Goal: Complete application form

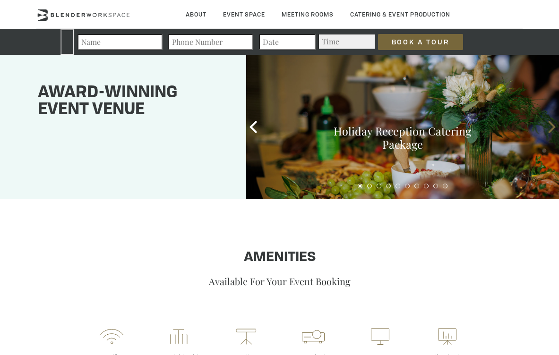
click at [548, 123] on icon at bounding box center [551, 127] width 12 height 12
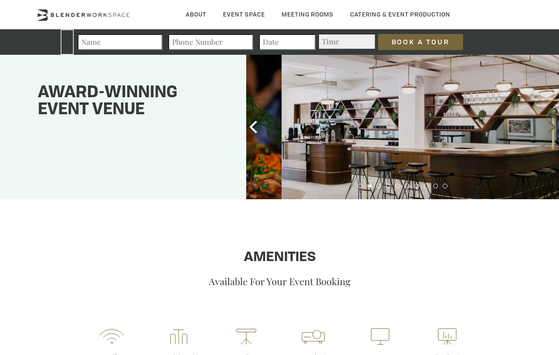
click at [545, 125] on span at bounding box center [552, 127] width 14 height 14
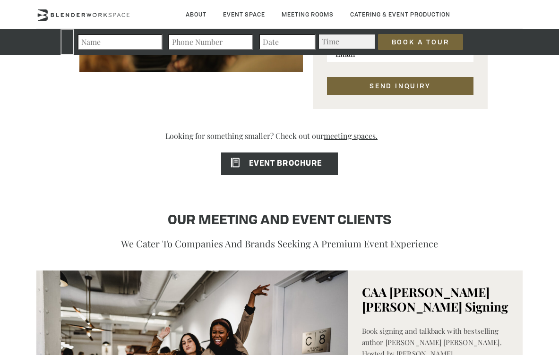
scroll to position [687, 0]
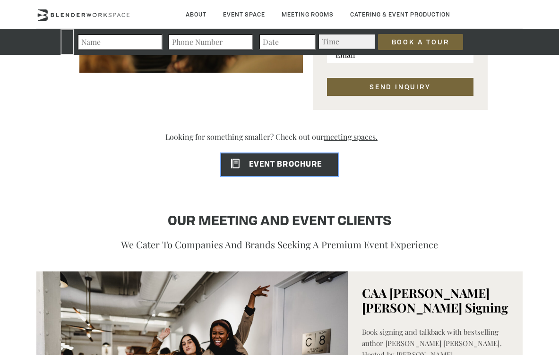
click at [281, 161] on span "EVENT BROCHURE" at bounding box center [271, 165] width 101 height 8
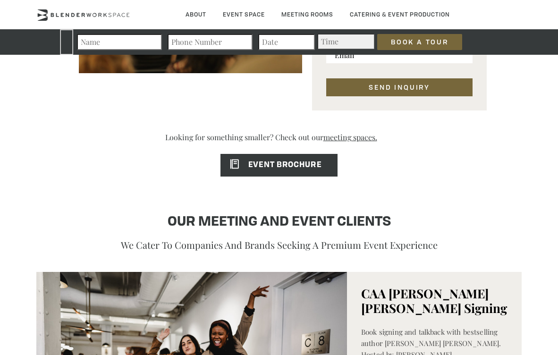
click at [212, 218] on h4 "OUR MEETING AND EVENT CLIENTS" at bounding box center [279, 222] width 391 height 18
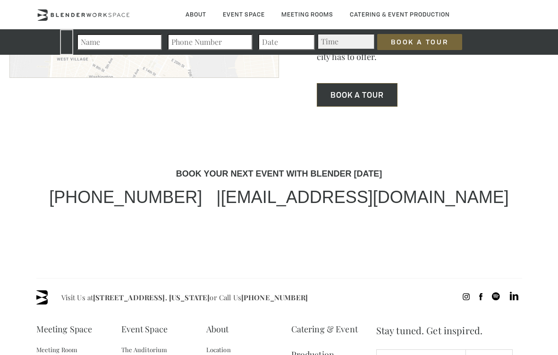
scroll to position [2671, 0]
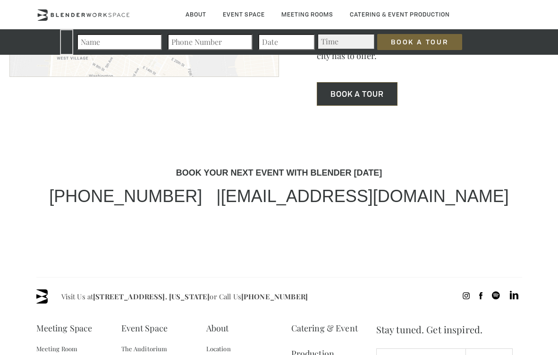
click at [298, 214] on div "BOOK YOUR NEXT EVENT WITH BLENDER [DATE] [PHONE_NUMBER] | [EMAIL_ADDRESS][DOMAI…" at bounding box center [279, 222] width 558 height 109
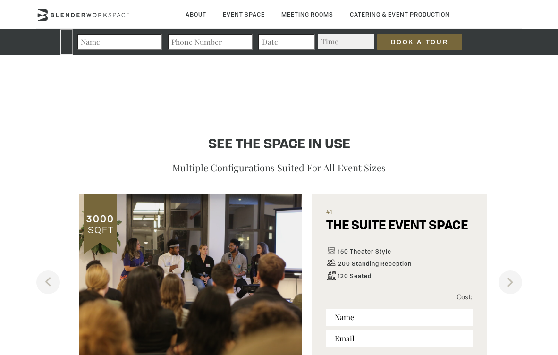
scroll to position [397, 0]
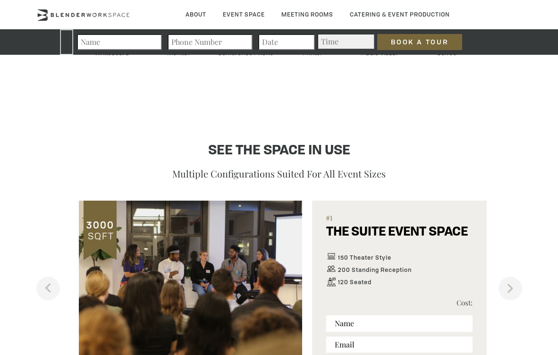
click at [272, 139] on section "See the space in use Multiple configurations suited for all event sizes Previou…" at bounding box center [279, 267] width 486 height 296
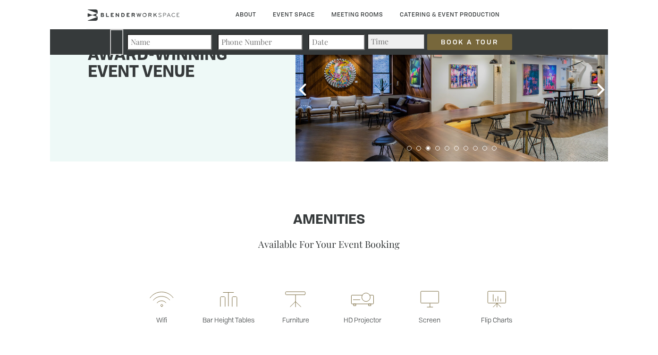
scroll to position [0, 0]
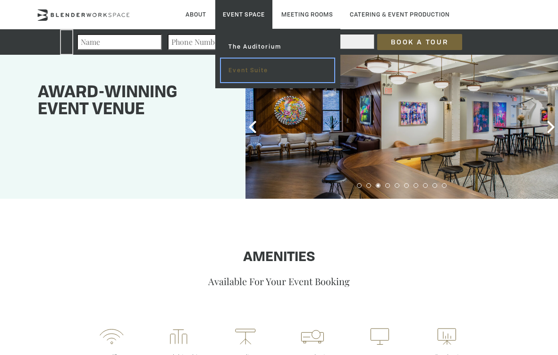
click at [240, 68] on link "Event Suite" at bounding box center [277, 71] width 113 height 24
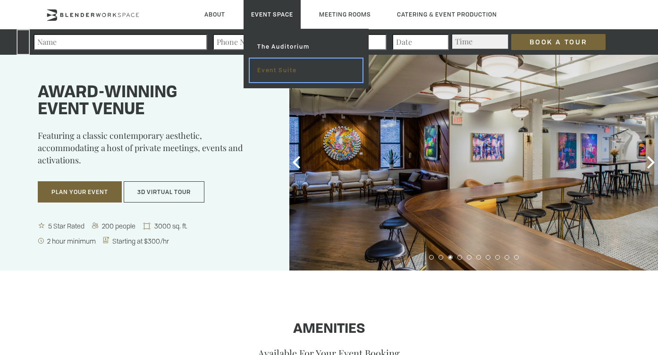
click at [273, 66] on link "Event Suite" at bounding box center [306, 71] width 113 height 24
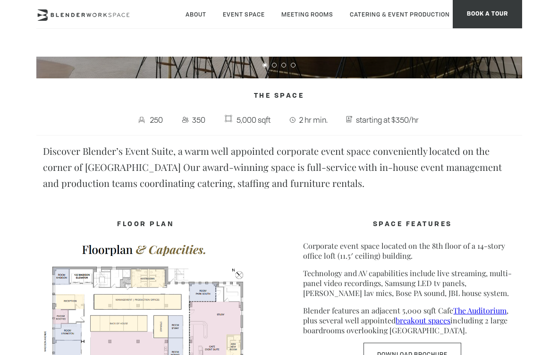
scroll to position [201, 0]
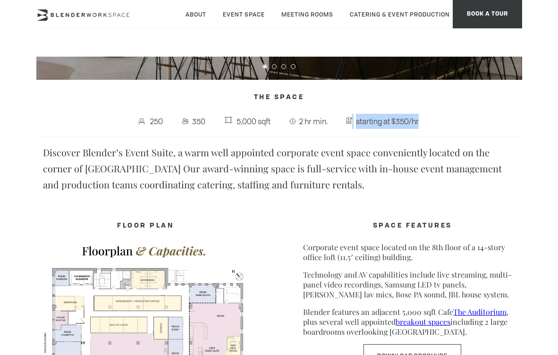
drag, startPoint x: 405, startPoint y: 122, endPoint x: 341, endPoint y: 122, distance: 63.8
click at [341, 122] on span "starting at $350/hr" at bounding box center [384, 121] width 90 height 18
click at [285, 184] on p "Discover Blender’s Event Suite, a warm well appointed corporate event space con…" at bounding box center [279, 169] width 472 height 48
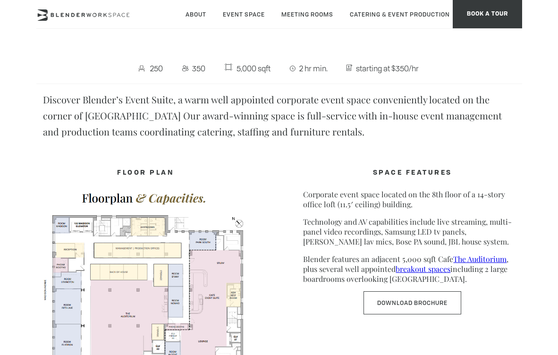
scroll to position [0, 0]
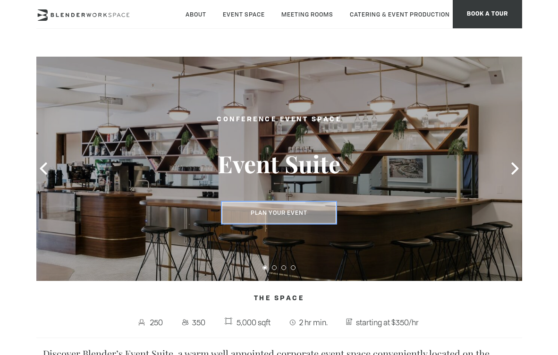
click at [296, 216] on button "Plan Your Event" at bounding box center [279, 213] width 114 height 22
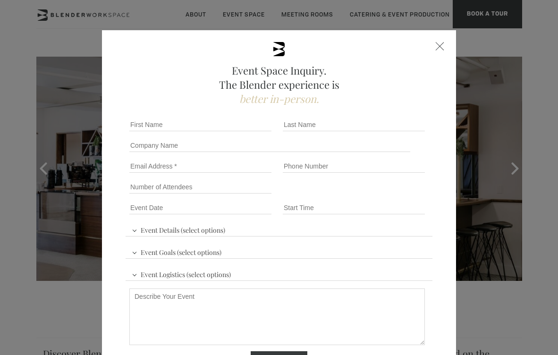
click at [439, 48] on div at bounding box center [440, 46] width 9 height 9
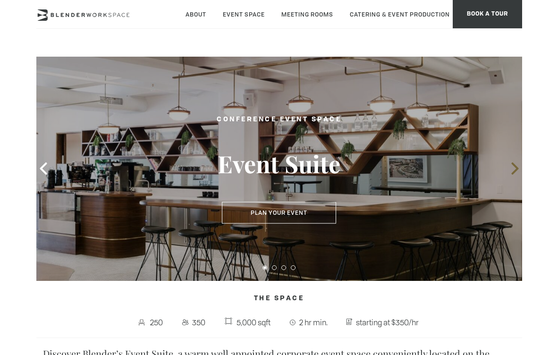
click at [511, 168] on icon at bounding box center [515, 168] width 12 height 12
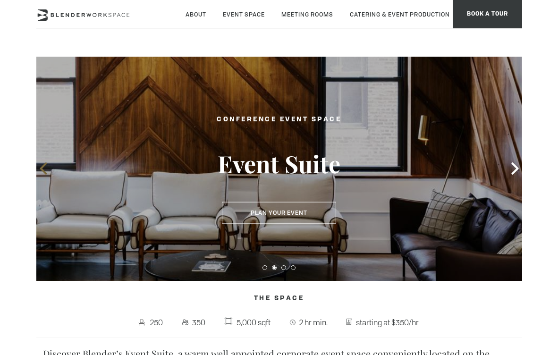
click at [45, 170] on icon at bounding box center [43, 168] width 12 height 12
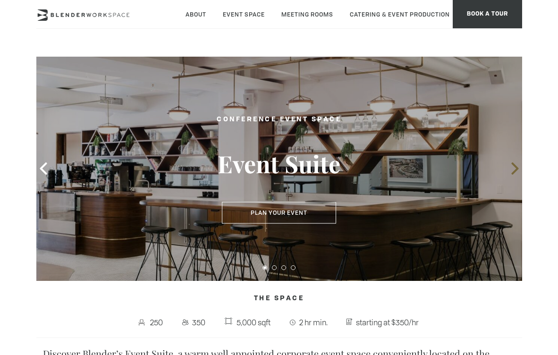
click at [509, 175] on span at bounding box center [515, 169] width 14 height 14
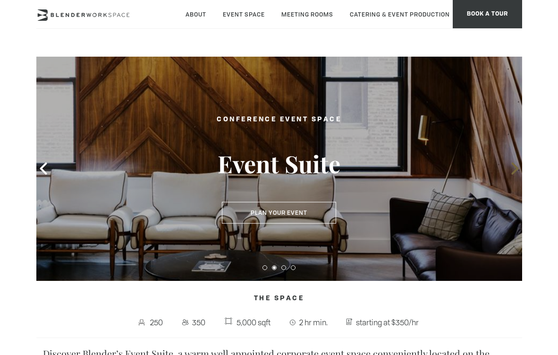
click at [509, 175] on span at bounding box center [515, 169] width 14 height 14
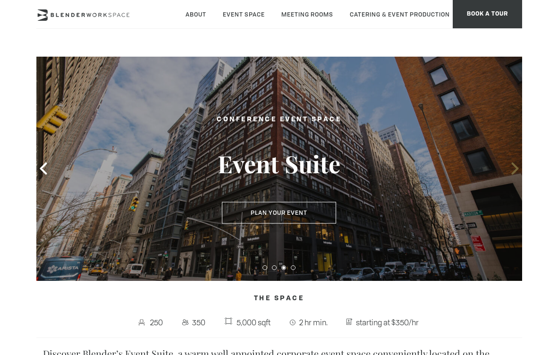
click at [509, 175] on span at bounding box center [515, 169] width 14 height 14
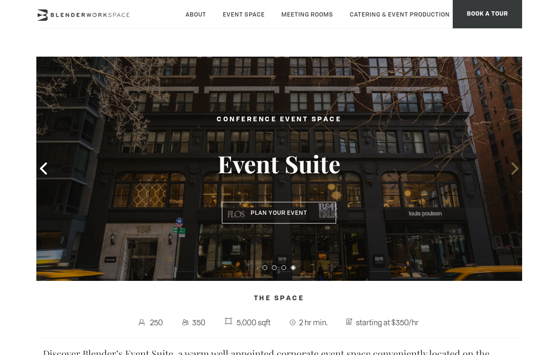
click at [509, 175] on span at bounding box center [515, 169] width 14 height 14
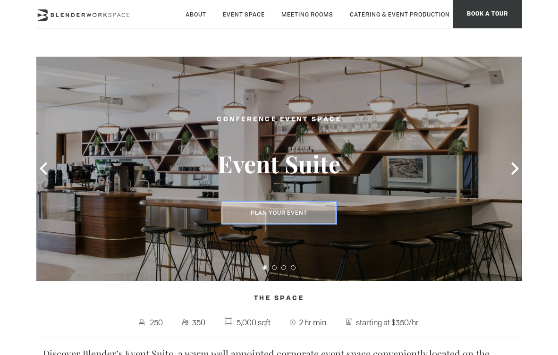
click at [282, 206] on button "Plan Your Event" at bounding box center [279, 213] width 114 height 22
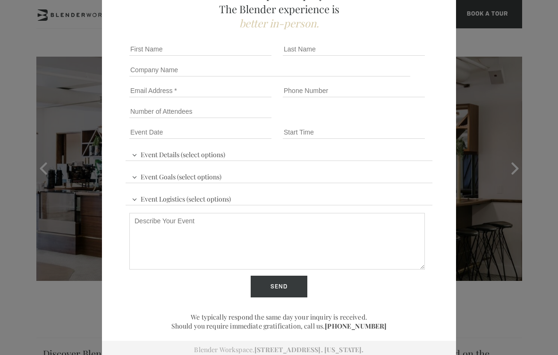
scroll to position [78, 0]
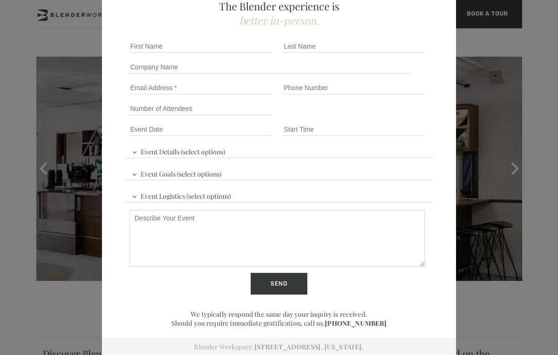
click at [513, 244] on div "Event Space Inquiry. The Blender experience is better in-person. Event Details …" at bounding box center [279, 177] width 558 height 355
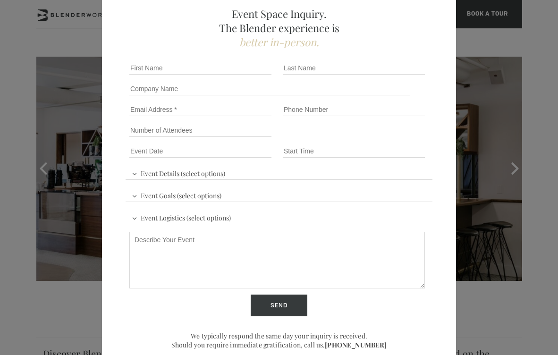
scroll to position [26, 0]
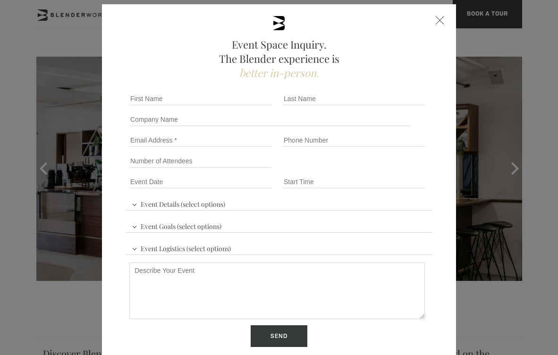
click at [438, 18] on span at bounding box center [440, 20] width 9 height 9
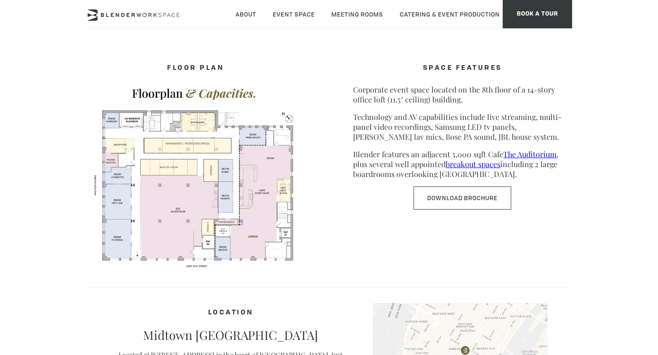
scroll to position [0, 0]
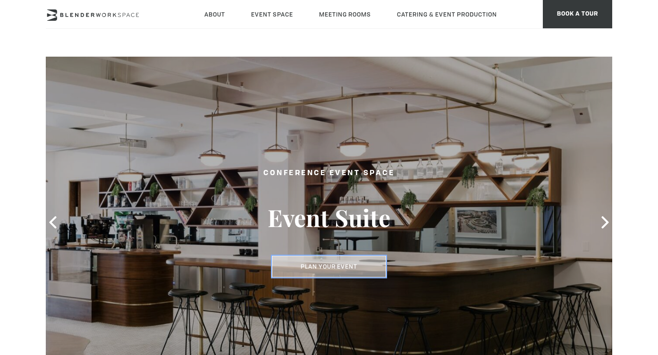
click at [306, 260] on button "Plan Your Event" at bounding box center [329, 267] width 114 height 22
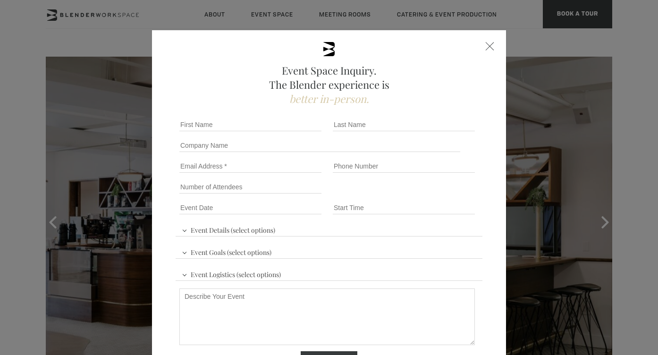
scroll to position [78, 0]
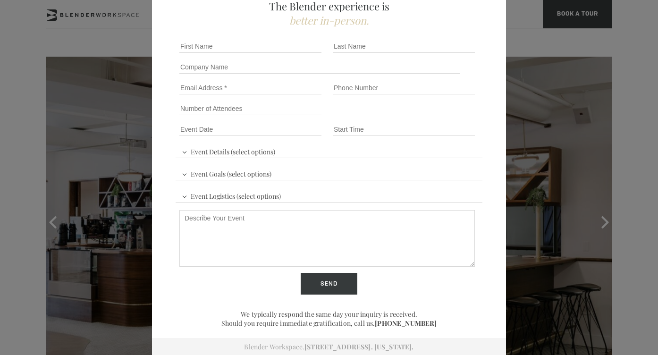
click at [221, 149] on span "Event Details (select options)" at bounding box center [228, 151] width 98 height 14
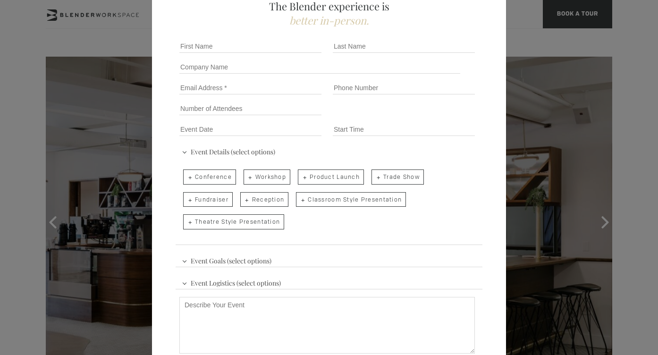
click at [221, 149] on span "Event Details (select options)" at bounding box center [228, 151] width 98 height 14
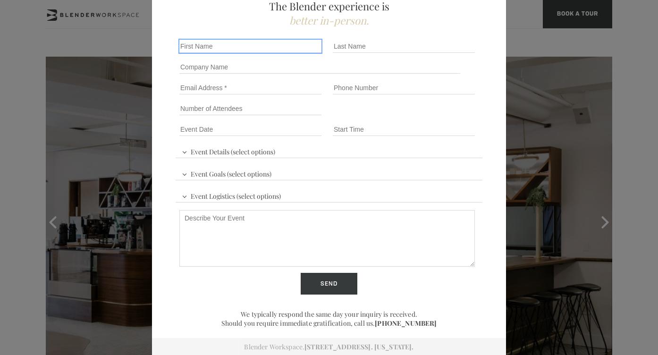
click at [240, 43] on input "First name *" at bounding box center [250, 46] width 142 height 13
type input "Dotun"
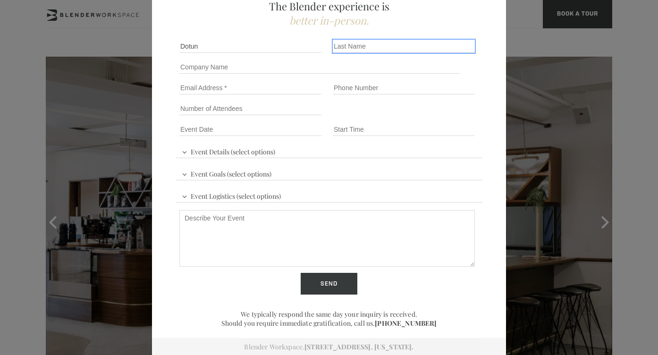
type input "Abeshinbioke"
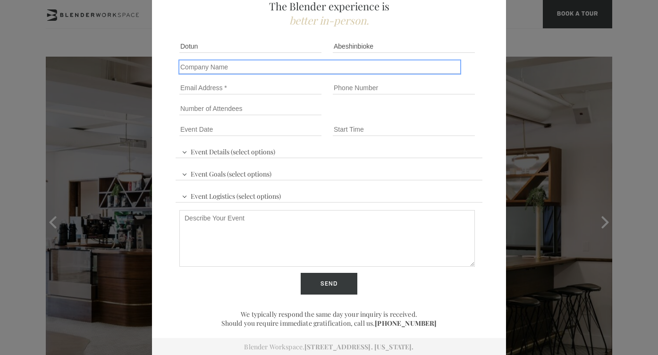
type input "ABIKE STUDIO"
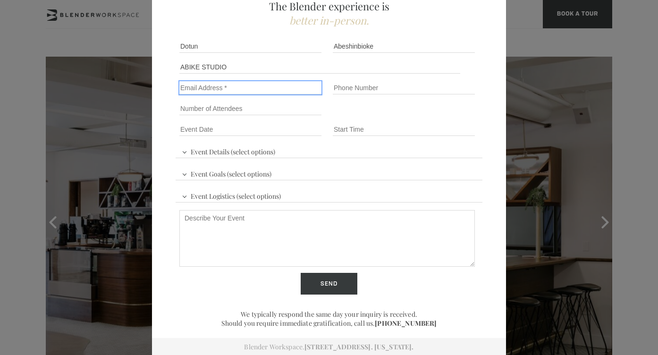
type input "dots@abike.studio"
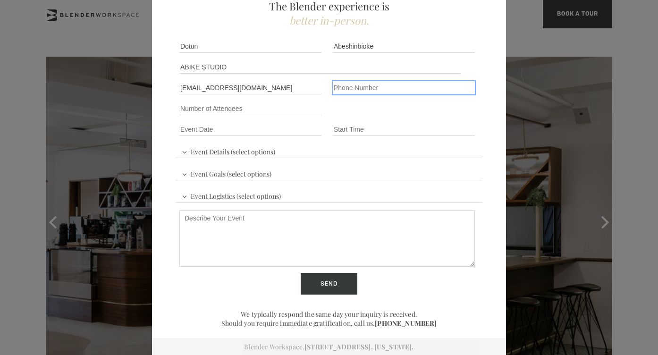
type input "13472341106"
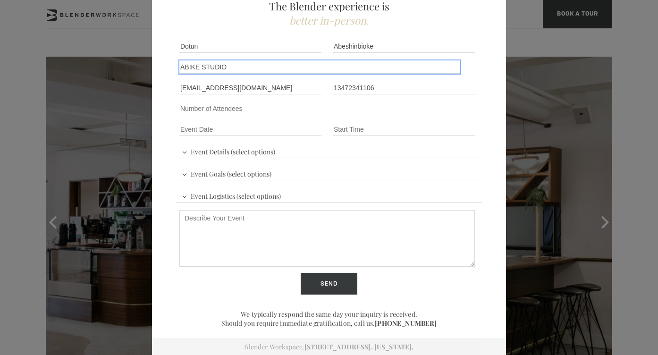
click at [257, 70] on input "ABIKE STUDIO" at bounding box center [319, 66] width 281 height 13
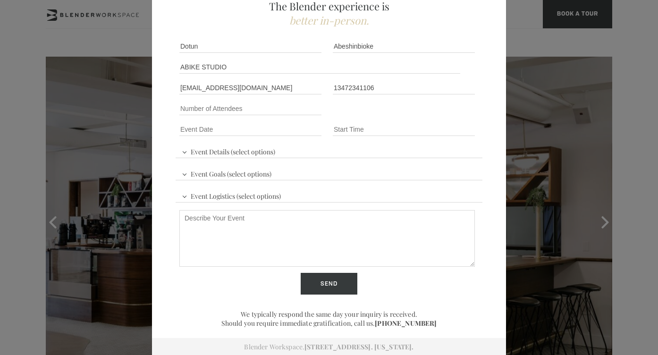
click at [170, 73] on div "Event Space Inquiry. The Blender experience is better in-person. Event Details …" at bounding box center [329, 154] width 354 height 404
click at [237, 88] on input "dots@abike.studio" at bounding box center [250, 87] width 142 height 13
click at [173, 90] on div "Event Space Inquiry. The Blender experience is better in-person. Event Details …" at bounding box center [329, 154] width 354 height 404
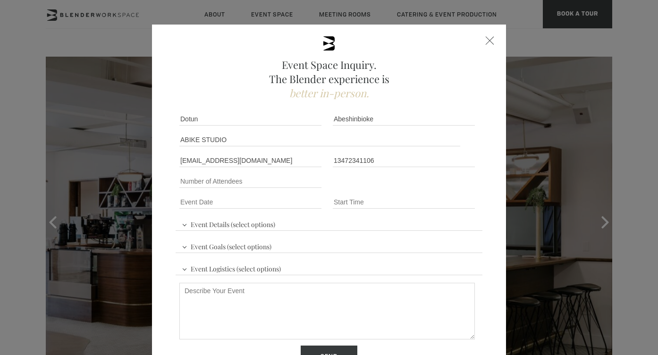
scroll to position [0, 0]
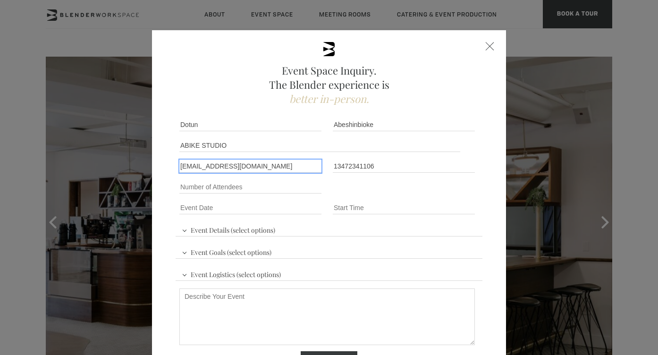
drag, startPoint x: 192, startPoint y: 165, endPoint x: 172, endPoint y: 165, distance: 19.8
click at [172, 165] on div "Event Space Inquiry. The Blender experience is better in-person. Event Details …" at bounding box center [329, 232] width 354 height 404
type input "work@abike.studio"
click at [171, 195] on div "Event Space Inquiry. The Blender experience is better in-person. Event Details …" at bounding box center [329, 232] width 354 height 404
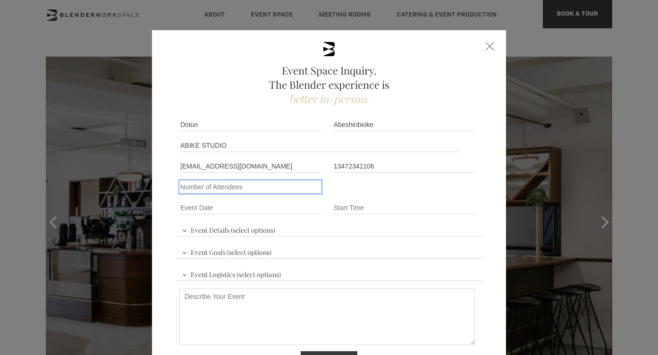
click at [252, 186] on input "Number of Attendees" at bounding box center [250, 186] width 142 height 13
type input "150"
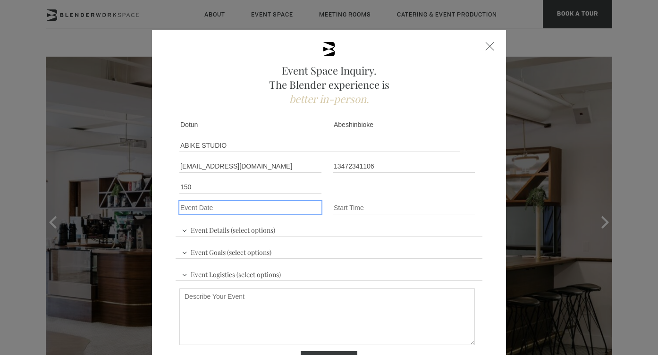
click at [203, 211] on input "Event Date *" at bounding box center [250, 207] width 142 height 13
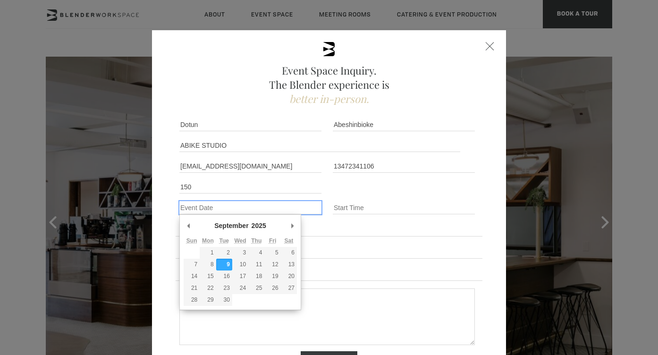
type div "2025-09-26"
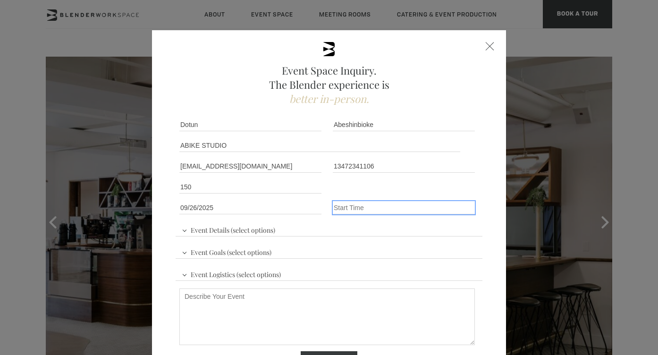
click at [357, 209] on input "Event Time" at bounding box center [404, 207] width 142 height 13
type input "8am"
click at [274, 230] on span "Event Details (select options)" at bounding box center [228, 229] width 98 height 14
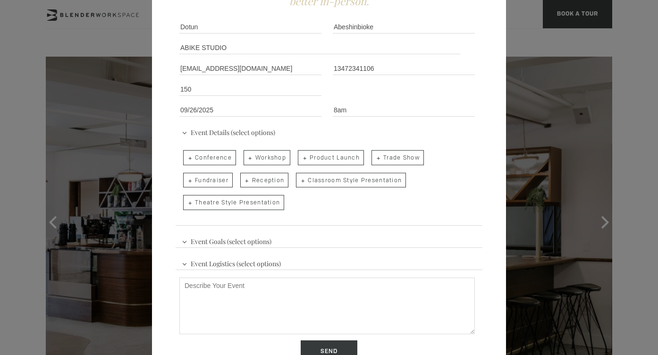
scroll to position [101, 0]
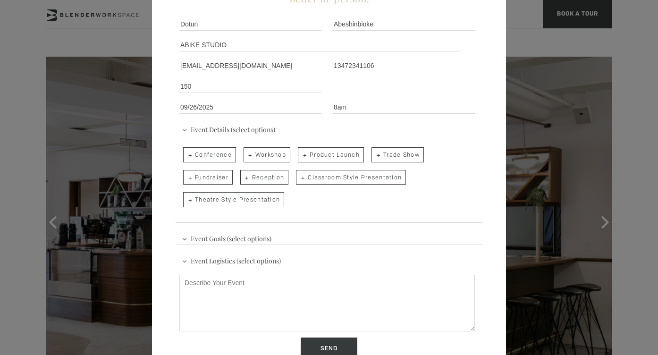
click at [207, 154] on span "Conference" at bounding box center [209, 154] width 53 height 15
click at [186, 154] on input "Conference" at bounding box center [182, 150] width 6 height 13
checkbox input "true"
click at [257, 196] on span "Theatre Style Presentation" at bounding box center [233, 199] width 101 height 15
click at [186, 196] on input "Theatre Style Presentation" at bounding box center [182, 194] width 6 height 13
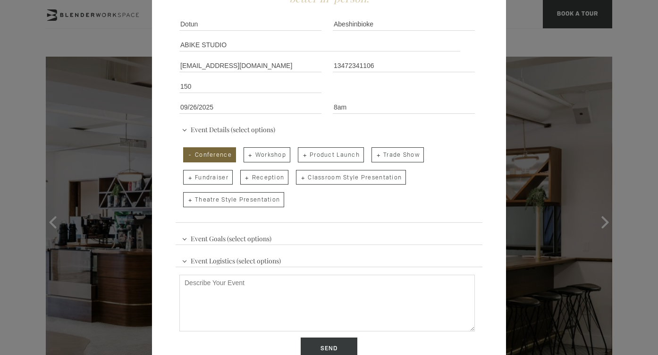
checkbox input "true"
click at [247, 181] on span "Reception" at bounding box center [264, 177] width 49 height 15
click at [243, 179] on input "Reception" at bounding box center [240, 172] width 6 height 13
checkbox input "true"
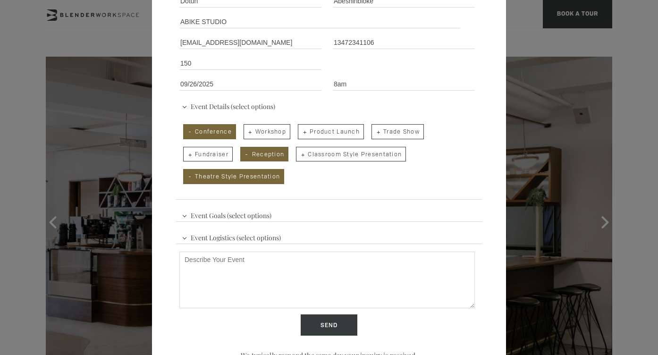
scroll to position [128, 0]
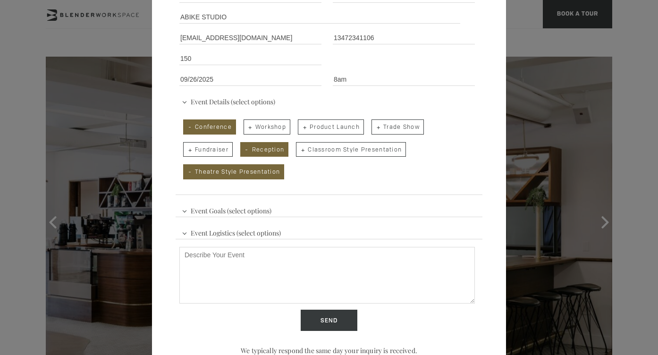
click at [286, 214] on div "Event Goals (select options) Increase Brand Awareness Generate Leads Launch a N…" at bounding box center [329, 251] width 307 height 105
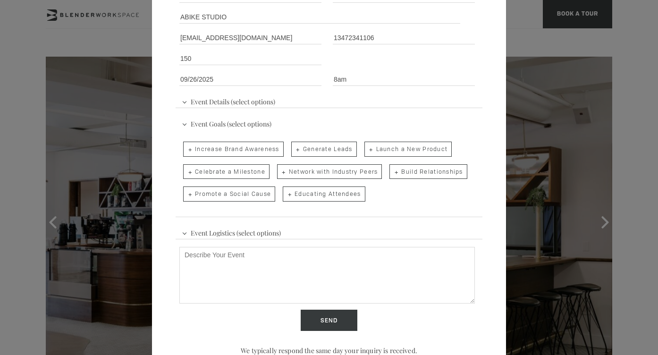
click at [244, 151] on span "Increase Brand Awareness" at bounding box center [233, 149] width 101 height 15
click at [186, 151] on input "Increase Brand Awareness" at bounding box center [182, 144] width 6 height 13
checkbox input "true"
click at [260, 192] on span "Promote a Social Cause" at bounding box center [229, 194] width 92 height 15
click at [186, 192] on input "Promote a Social Cause" at bounding box center [182, 189] width 6 height 13
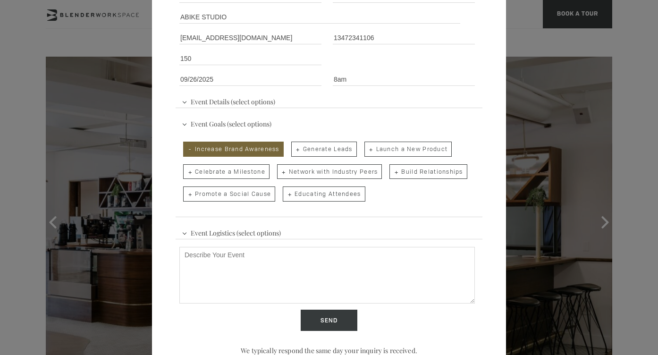
checkbox input "true"
click at [273, 236] on span "Event Logistics (select options)" at bounding box center [231, 232] width 104 height 14
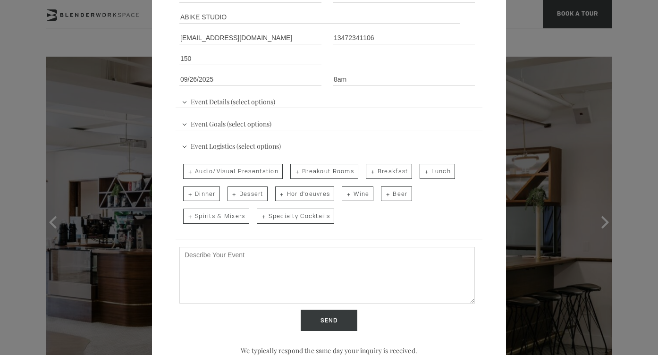
click at [243, 174] on span "Audio/Visual Presentation" at bounding box center [233, 171] width 100 height 15
click at [186, 173] on input "Audio/Visual Presentation" at bounding box center [182, 166] width 6 height 13
checkbox input "true"
click at [299, 171] on span "Breakout Rooms" at bounding box center [324, 171] width 68 height 15
click at [293, 171] on input "Breakout Rooms" at bounding box center [290, 166] width 6 height 13
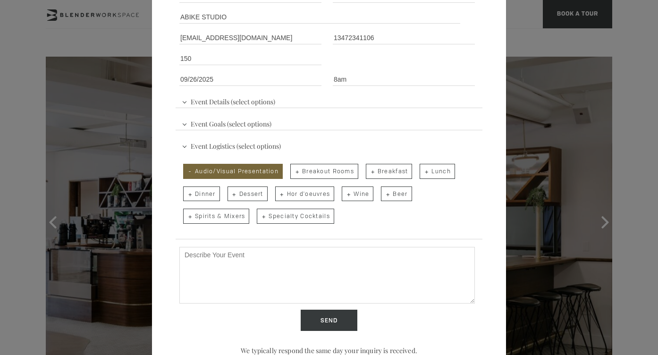
checkbox input "true"
click at [224, 254] on textarea "Describe Your Event" at bounding box center [327, 275] width 296 height 57
paste textarea "’m reaching out on behalf of Black History and Lifestyle Award (BHLA). We’re pl…"
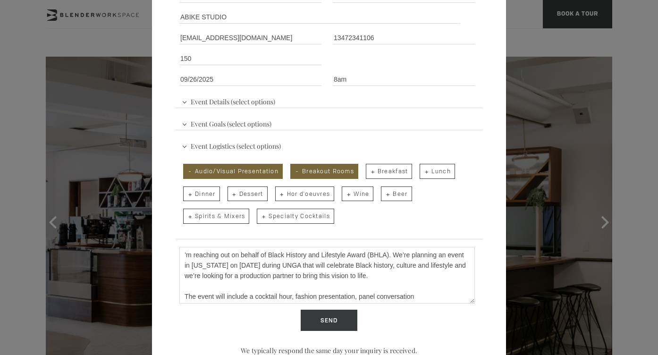
scroll to position [1, 0]
click at [184, 255] on textarea "’m reaching out on behalf of Black History and Lifestyle Award (BHLA). We’re pl…" at bounding box center [327, 275] width 296 height 57
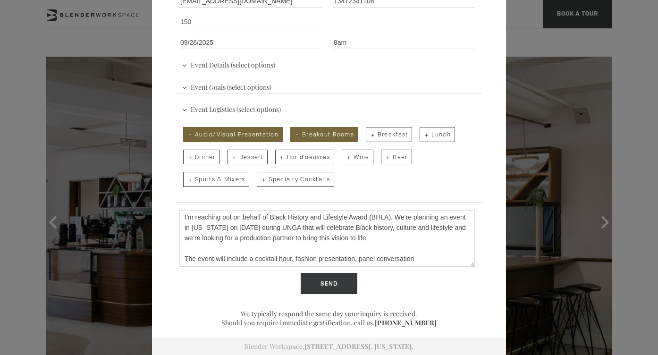
drag, startPoint x: 416, startPoint y: 243, endPoint x: 207, endPoint y: 237, distance: 208.8
click at [207, 237] on textarea "I’m reaching out on behalf of Black History and Lifestyle Award (BHLA). We’re p…" at bounding box center [327, 238] width 296 height 57
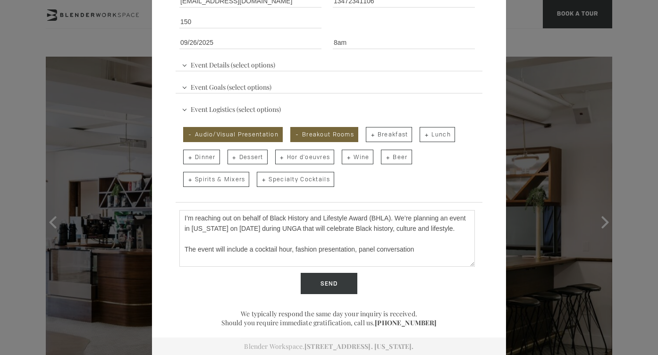
scroll to position [1, 0]
click at [420, 257] on textarea "I’m reaching out on behalf of Black History and Lifestyle Award (BHLA). We’re p…" at bounding box center [327, 238] width 296 height 57
click at [271, 228] on textarea "I’m reaching out on behalf of Black History and Lifestyle Award (BHLA). We’re p…" at bounding box center [327, 238] width 296 height 57
type textarea "I’m reaching out on behalf of Black History and Lifestyle Award (BHLA). We’re p…"
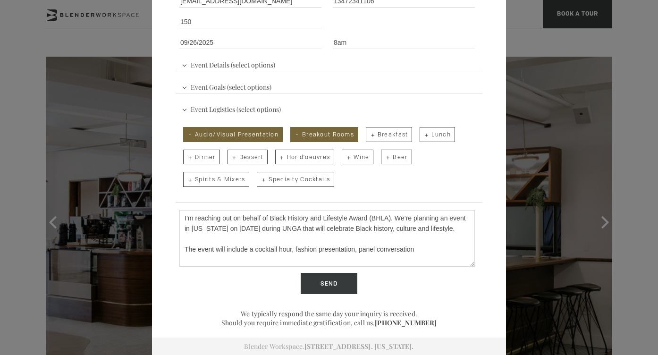
click at [490, 256] on div "Event Space Inquiry. The Blender experience is better in-person. Event Details …" at bounding box center [329, 110] width 354 height 491
click at [404, 238] on textarea "I’m reaching out on behalf of Black History and Lifestyle Award (BHLA). We’re p…" at bounding box center [327, 238] width 296 height 57
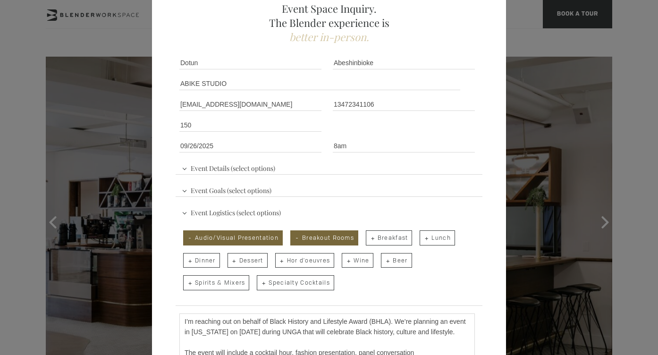
scroll to position [63, 0]
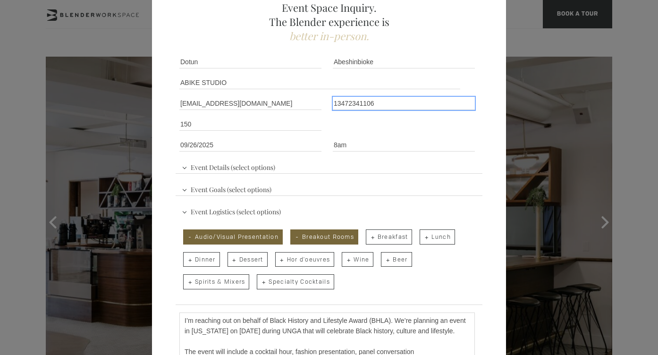
click at [336, 102] on input "13472341106" at bounding box center [404, 103] width 142 height 13
type input "3472341106"
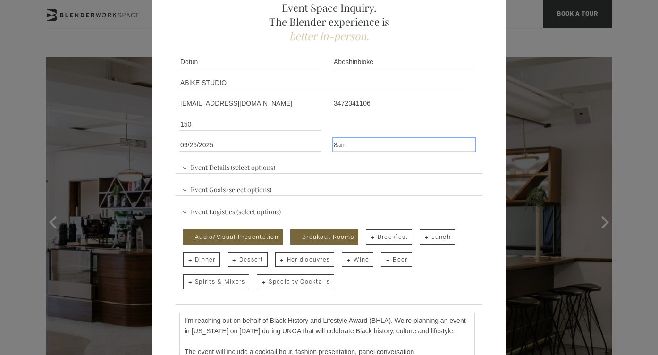
click at [396, 140] on input "8am" at bounding box center [404, 144] width 142 height 13
click at [390, 124] on fieldset "Number of Attendees 150 Budget Range" at bounding box center [329, 124] width 307 height 21
click at [251, 166] on span "Event Details (select options)" at bounding box center [228, 166] width 98 height 14
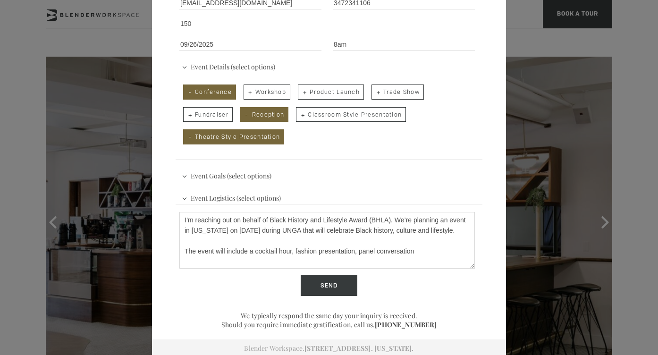
scroll to position [165, 0]
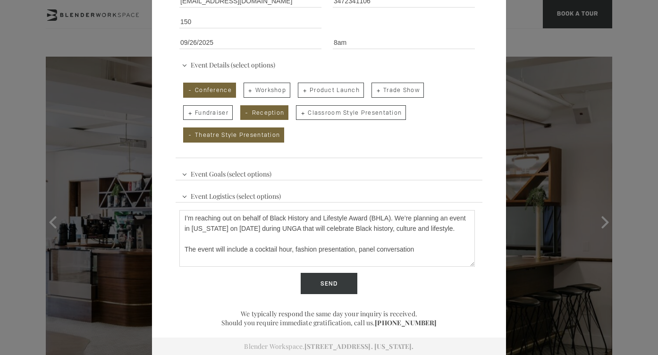
click at [269, 171] on span "Event Goals (select options)" at bounding box center [226, 173] width 94 height 14
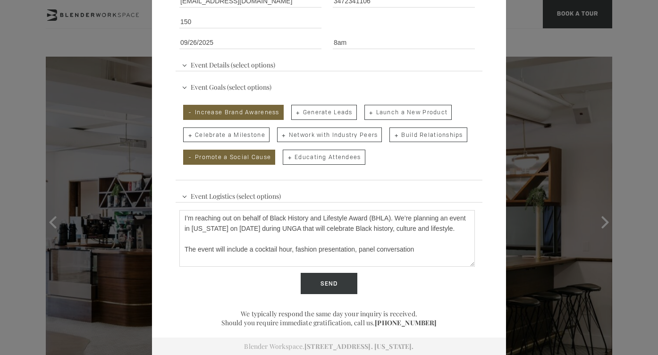
click at [314, 157] on span "Educating Attendees" at bounding box center [324, 157] width 82 height 15
click at [285, 157] on input "Educating Attendees" at bounding box center [282, 152] width 6 height 13
checkbox input "true"
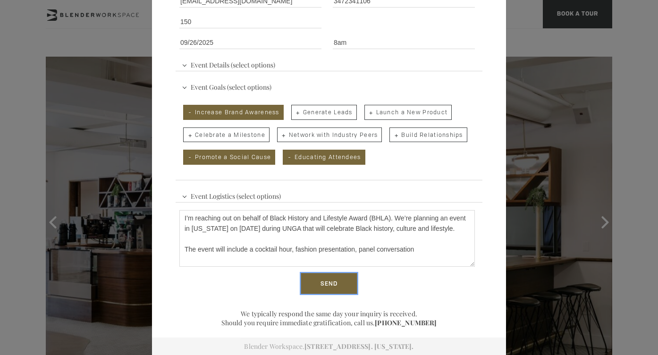
click at [330, 281] on input "Send" at bounding box center [329, 284] width 57 height 22
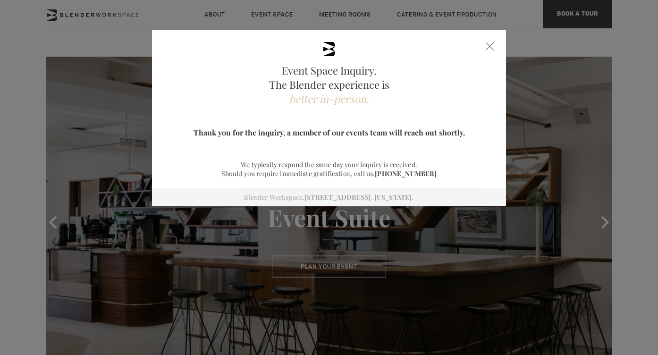
scroll to position [0, 0]
click at [490, 45] on span at bounding box center [490, 46] width 9 height 9
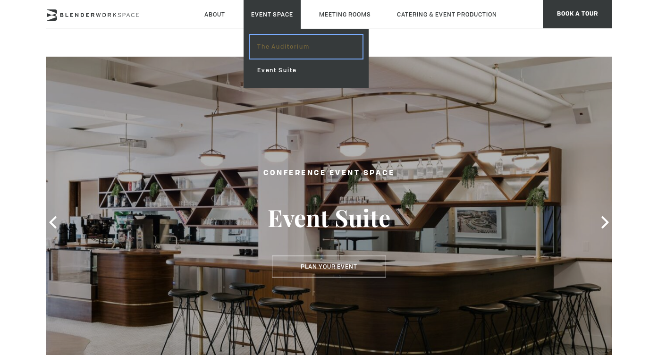
click at [279, 47] on link "The Auditorium" at bounding box center [306, 47] width 113 height 24
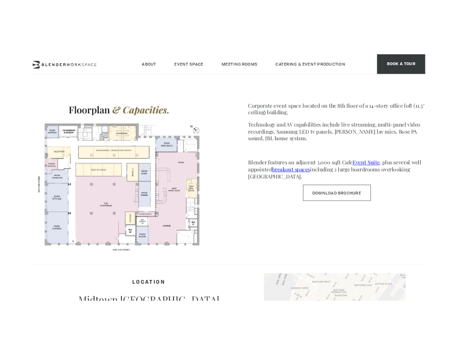
scroll to position [482, 0]
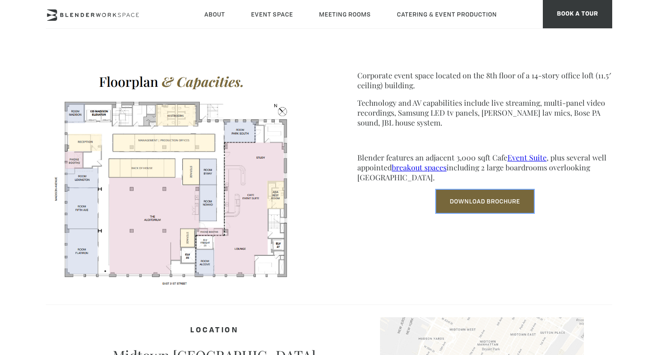
click at [470, 201] on link "Download Brochure" at bounding box center [485, 201] width 98 height 23
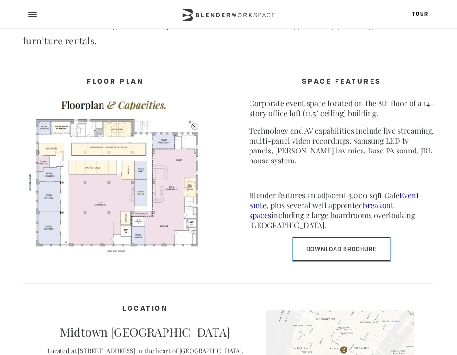
scroll to position [277, 0]
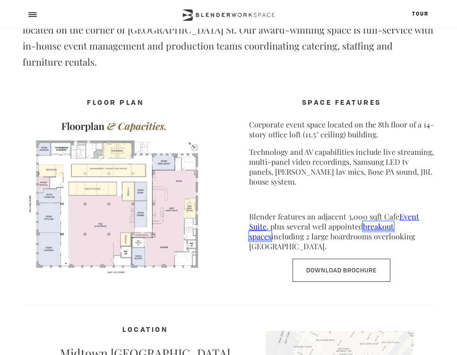
click at [368, 221] on link "breakout spaces" at bounding box center [321, 231] width 145 height 20
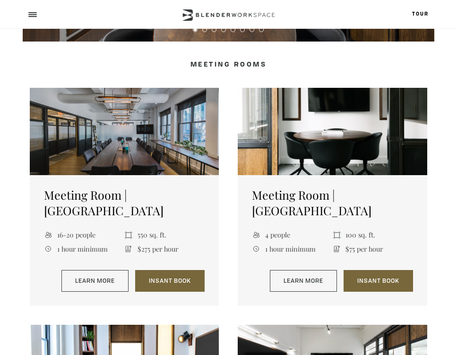
scroll to position [140, 0]
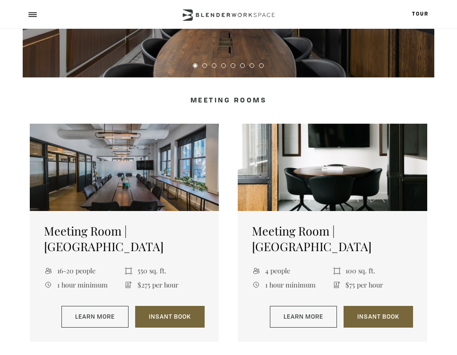
click at [228, 226] on section "Meeting Room | [GEOGRAPHIC_DATA] 4 people 100 sq. ft. 1 hour minimum $75 per ho…" at bounding box center [327, 233] width 198 height 218
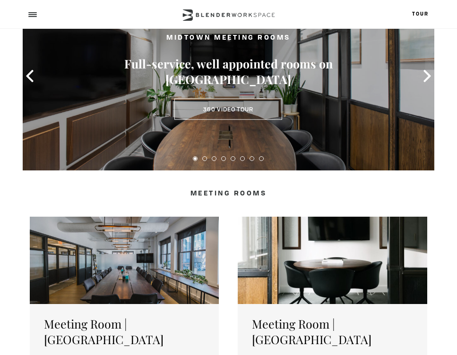
scroll to position [0, 0]
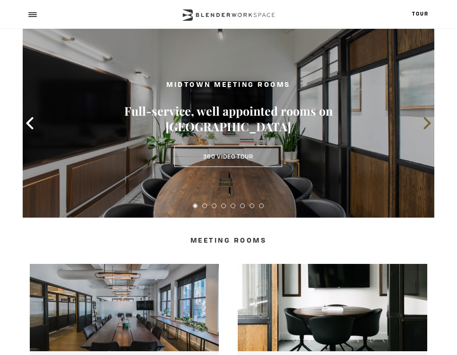
click at [426, 120] on icon at bounding box center [426, 123] width 7 height 12
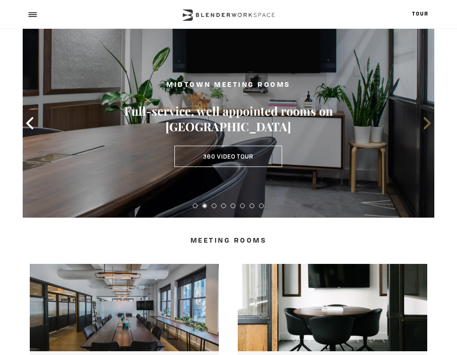
click at [426, 120] on icon at bounding box center [426, 123] width 7 height 12
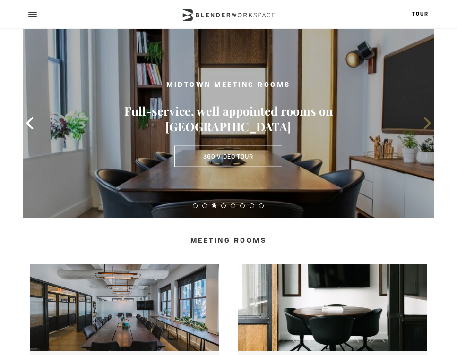
click at [426, 120] on icon at bounding box center [426, 123] width 7 height 12
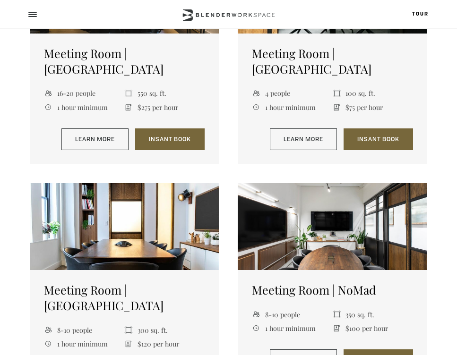
scroll to position [321, 0]
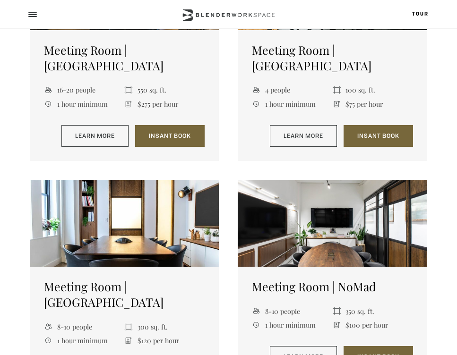
click at [230, 104] on section "Meeting Room | [GEOGRAPHIC_DATA] 4 people 100 sq. ft. 1 hour minimum $75 per ho…" at bounding box center [327, 52] width 198 height 218
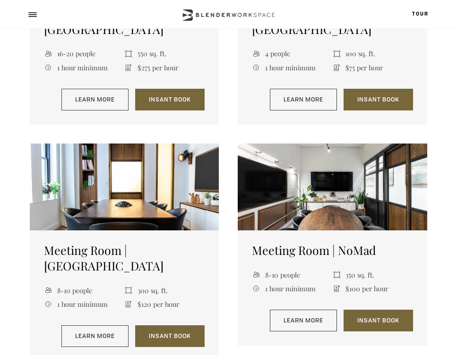
scroll to position [366, 0]
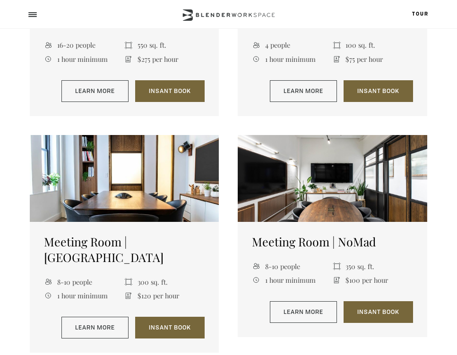
click at [222, 202] on section "Meeting Room | [GEOGRAPHIC_DATA] 8-10 people 300 sq. ft. 1 hour minimum $120 pe…" at bounding box center [129, 244] width 198 height 218
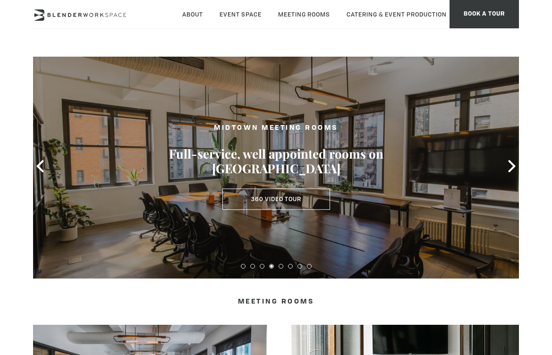
scroll to position [0, 0]
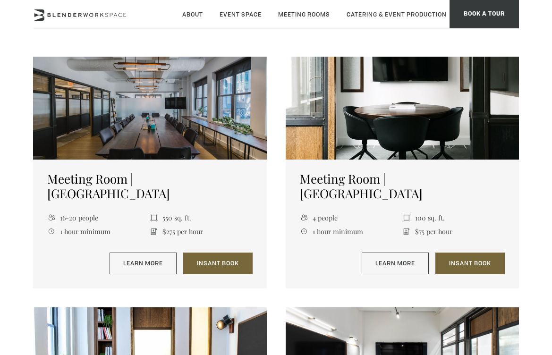
click at [279, 163] on section "Meeting Room | [GEOGRAPHIC_DATA] 4 people 100 sq. ft. 1 hour minimum $75 per ho…" at bounding box center [397, 170] width 243 height 237
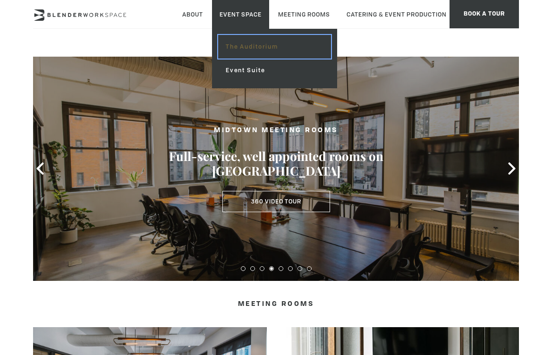
click at [243, 51] on link "The Auditorium" at bounding box center [274, 47] width 113 height 24
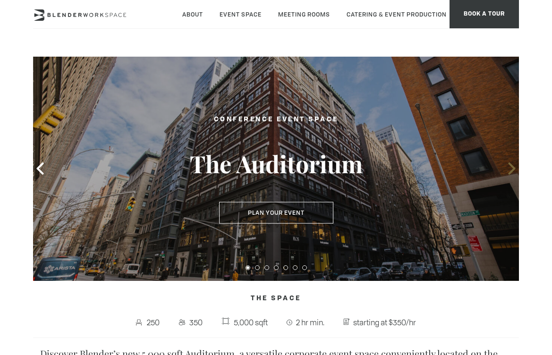
click at [512, 168] on icon at bounding box center [511, 168] width 7 height 12
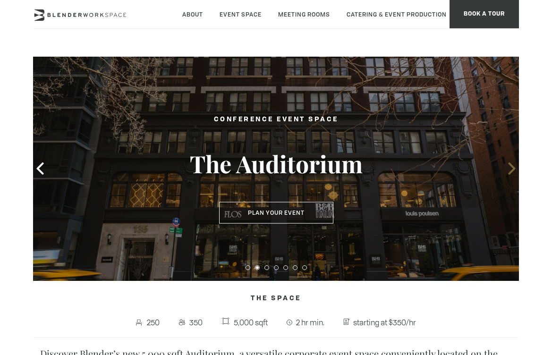
click at [512, 168] on icon at bounding box center [511, 168] width 7 height 12
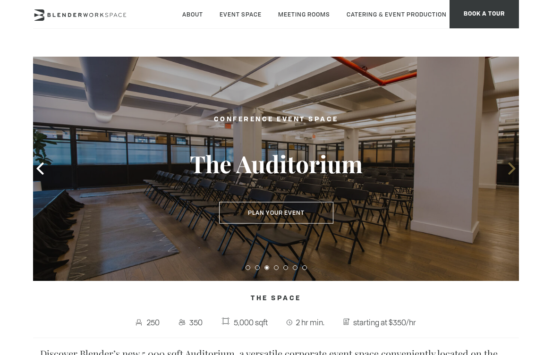
click at [512, 168] on icon at bounding box center [511, 168] width 7 height 12
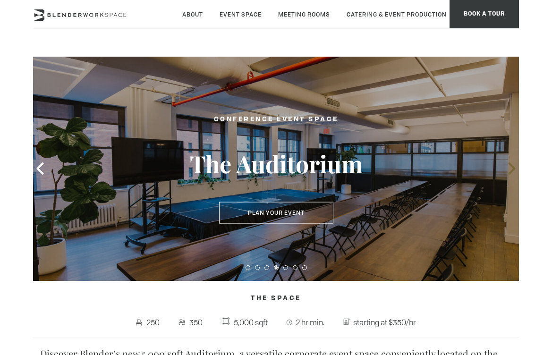
click at [512, 168] on icon at bounding box center [511, 168] width 7 height 12
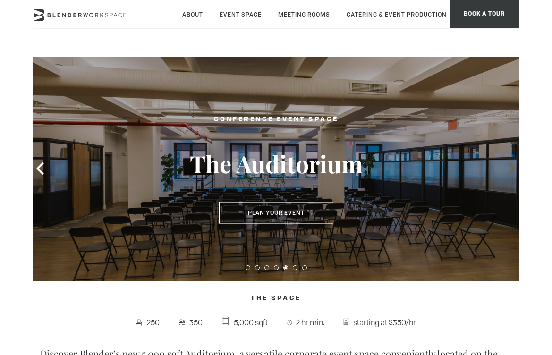
click at [512, 168] on icon at bounding box center [511, 168] width 7 height 12
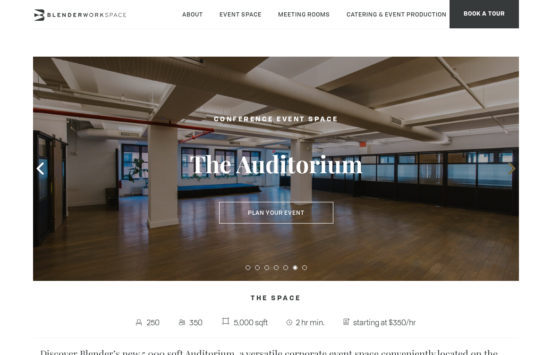
click at [512, 168] on icon at bounding box center [511, 168] width 7 height 12
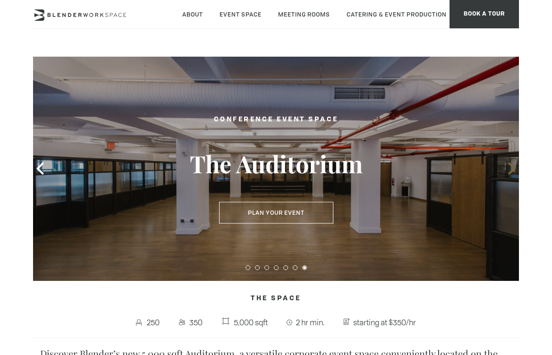
click at [512, 168] on icon at bounding box center [511, 168] width 7 height 12
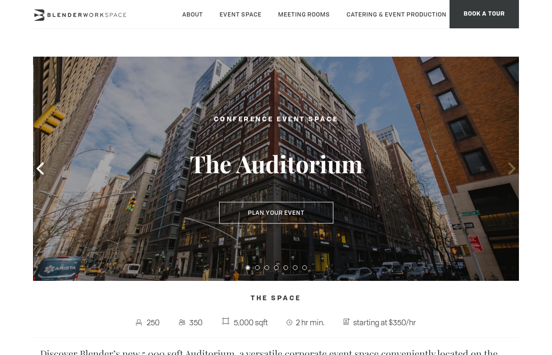
click at [512, 168] on icon at bounding box center [511, 168] width 7 height 12
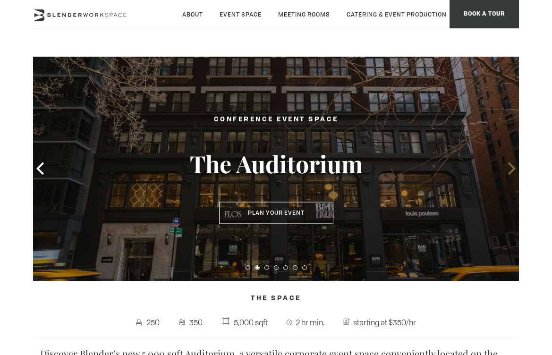
click at [512, 170] on icon at bounding box center [511, 168] width 7 height 12
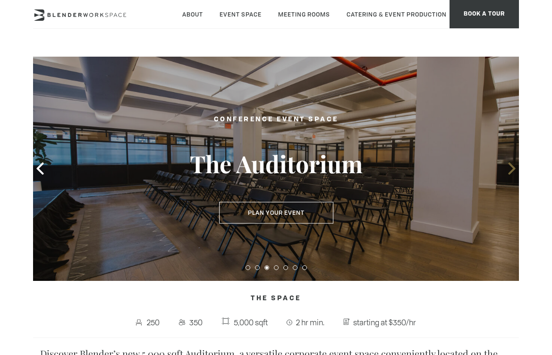
click at [511, 170] on icon at bounding box center [512, 168] width 12 height 12
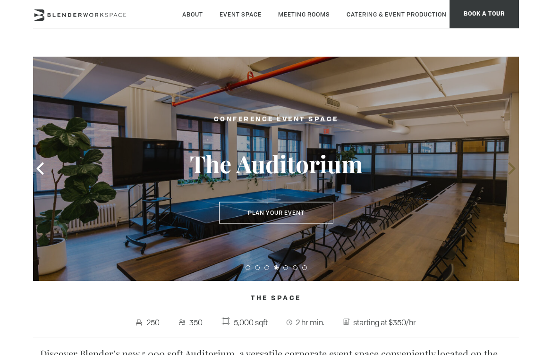
click at [511, 170] on icon at bounding box center [512, 168] width 12 height 12
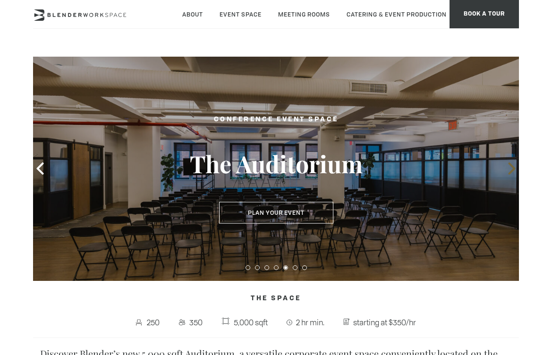
click at [511, 170] on icon at bounding box center [512, 168] width 12 height 12
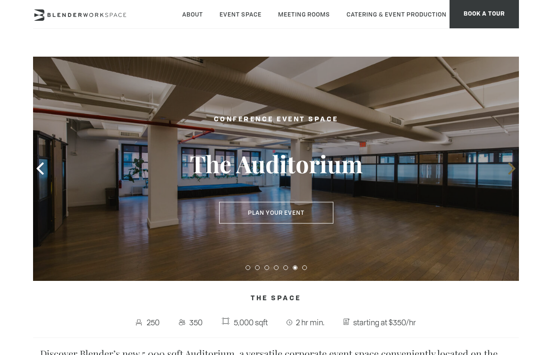
click at [511, 170] on icon at bounding box center [512, 168] width 12 height 12
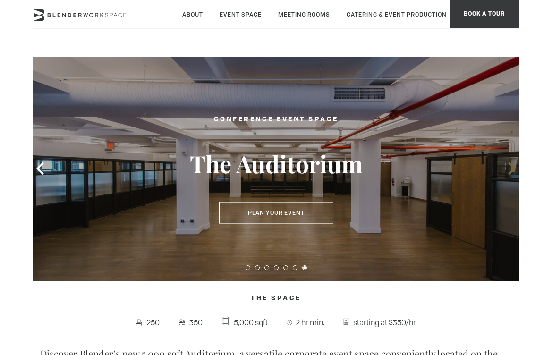
click at [511, 170] on icon at bounding box center [512, 168] width 12 height 12
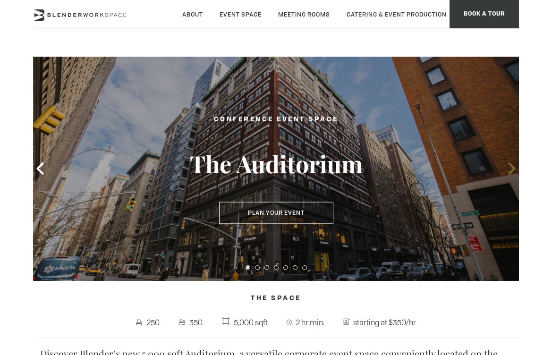
click at [511, 170] on icon at bounding box center [512, 168] width 12 height 12
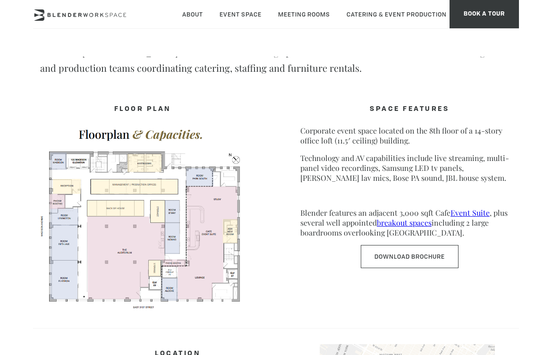
scroll to position [311, 0]
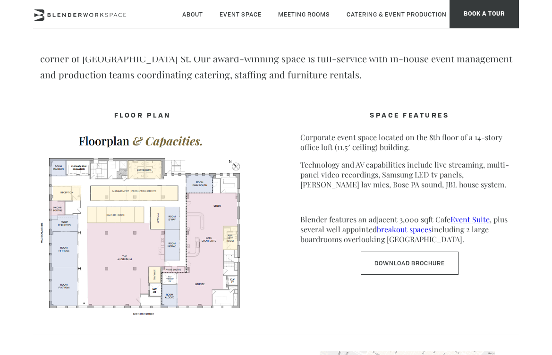
click at [277, 228] on div "FLOOR PLAN SPACE FEATURES Corporate event space located on the 8th floor of a 1…" at bounding box center [276, 209] width 486 height 222
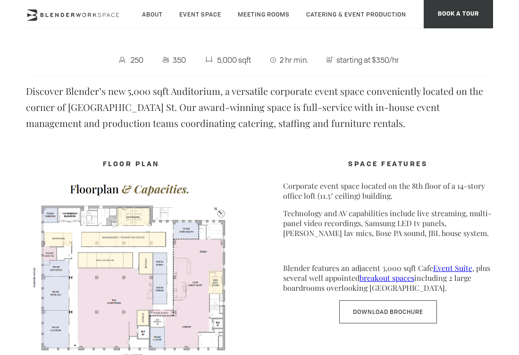
scroll to position [0, 0]
